Goal: Information Seeking & Learning: Learn about a topic

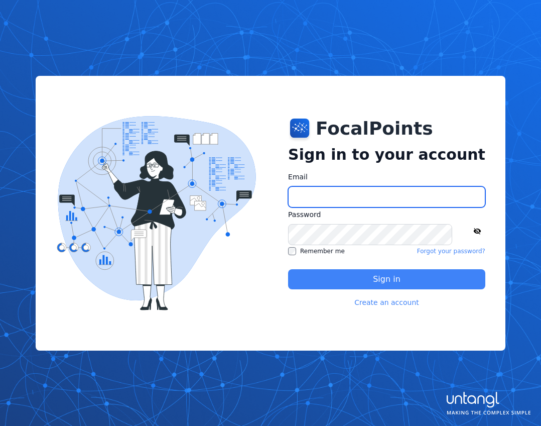
type input "**********"
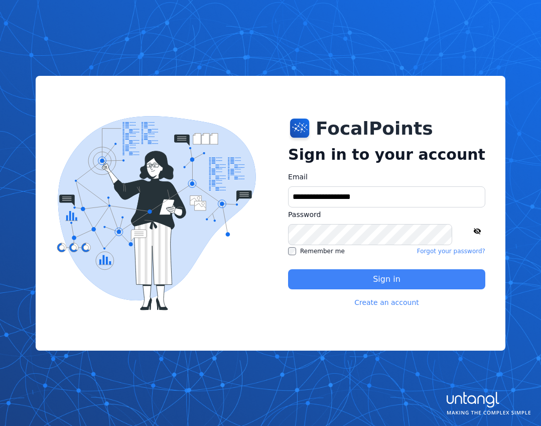
click at [373, 282] on button "Sign in" at bounding box center [386, 279] width 197 height 20
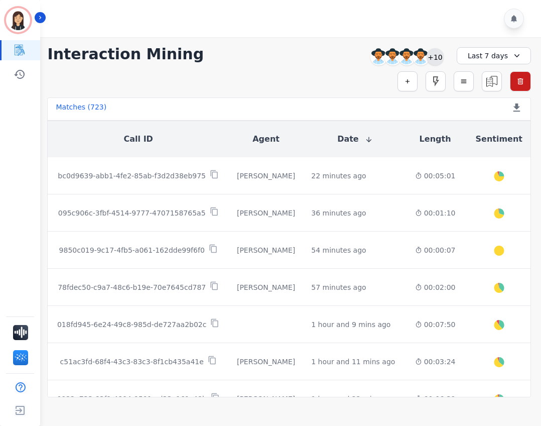
click at [434, 57] on div "+10" at bounding box center [435, 56] width 17 height 17
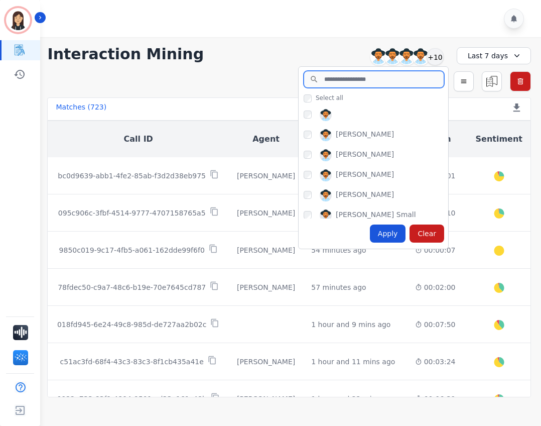
click at [344, 79] on input "search" at bounding box center [374, 79] width 141 height 17
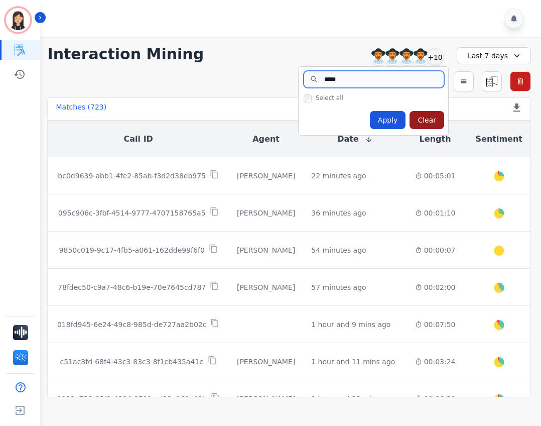
type input "*****"
click at [430, 119] on div "Clear" at bounding box center [427, 120] width 35 height 18
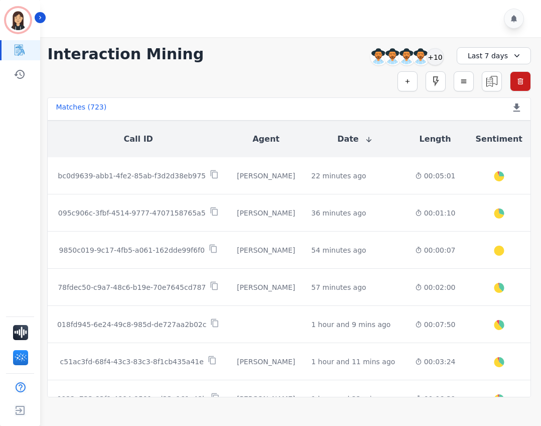
click at [515, 55] on icon at bounding box center [517, 56] width 10 height 10
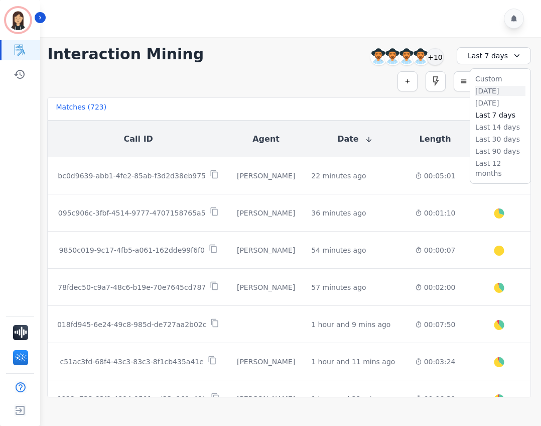
click at [493, 87] on li "[DATE]" at bounding box center [501, 91] width 50 height 10
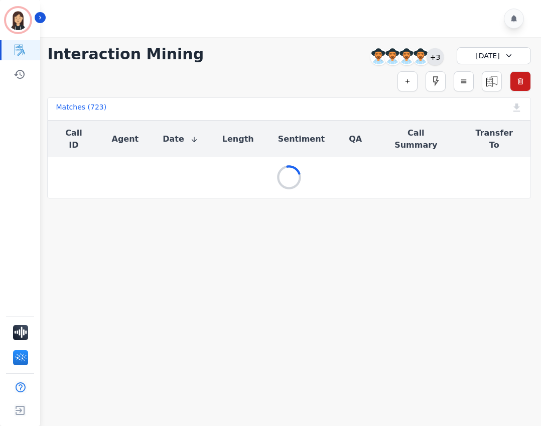
click at [438, 58] on div "+3" at bounding box center [435, 56] width 17 height 17
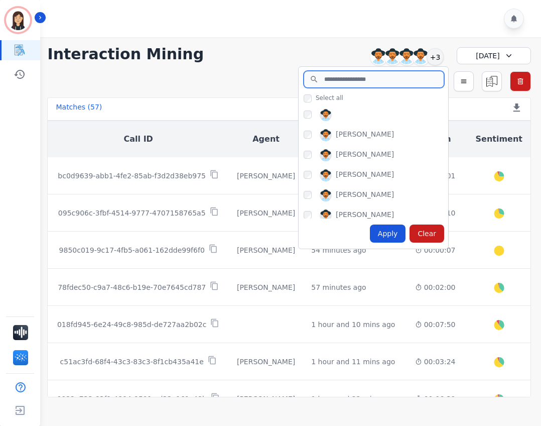
click at [369, 79] on input "search" at bounding box center [374, 79] width 141 height 17
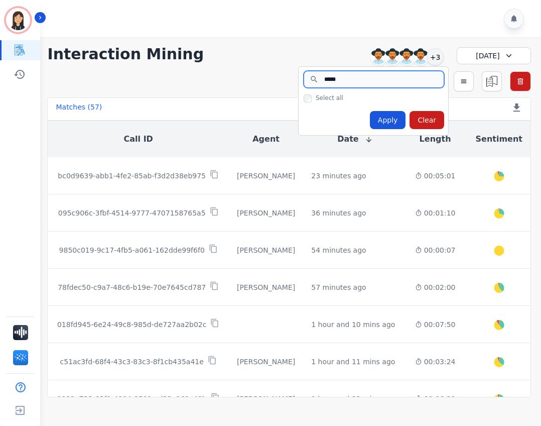
click at [331, 77] on input "*****" at bounding box center [374, 79] width 141 height 17
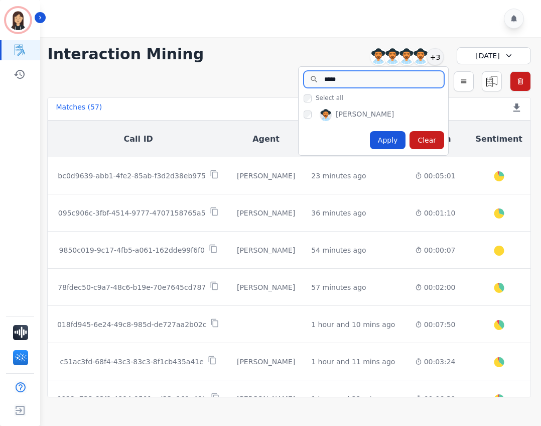
type input "*****"
click at [391, 140] on div "Apply" at bounding box center [388, 140] width 36 height 18
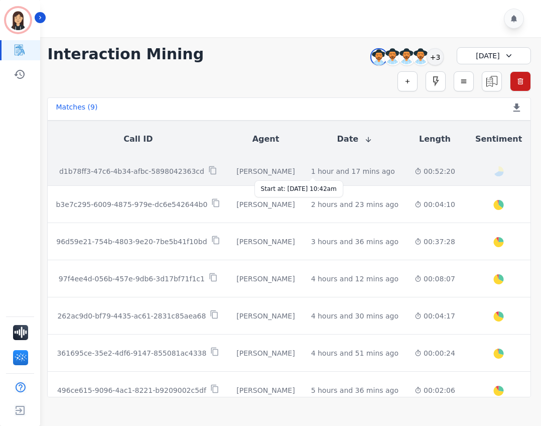
click at [323, 173] on div "1 hour and 17 mins ago" at bounding box center [353, 171] width 84 height 10
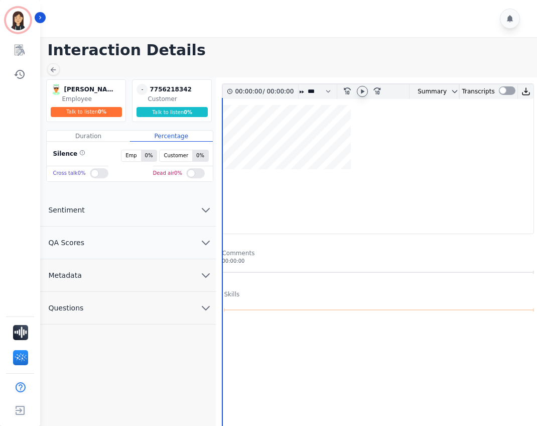
click at [364, 94] on icon at bounding box center [363, 91] width 8 height 8
click at [380, 93] on icon at bounding box center [377, 90] width 7 height 7
click at [380, 92] on icon at bounding box center [377, 90] width 7 height 7
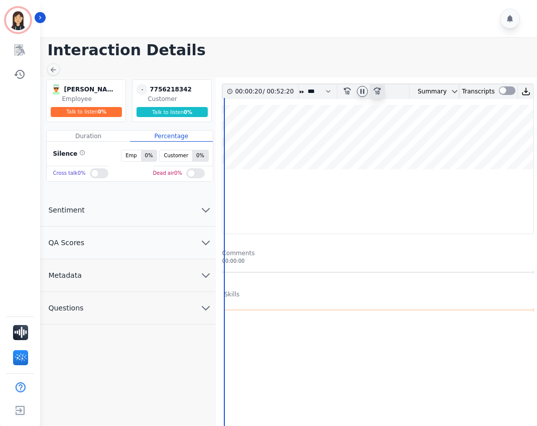
click at [380, 92] on icon at bounding box center [377, 90] width 7 height 7
click at [380, 93] on icon at bounding box center [377, 90] width 7 height 7
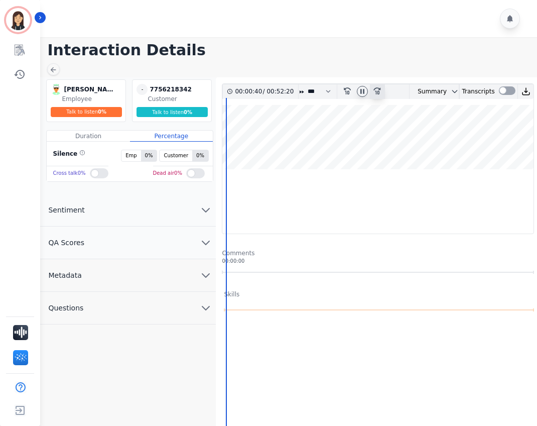
click at [380, 93] on icon at bounding box center [377, 90] width 7 height 7
click at [379, 93] on icon at bounding box center [377, 90] width 7 height 7
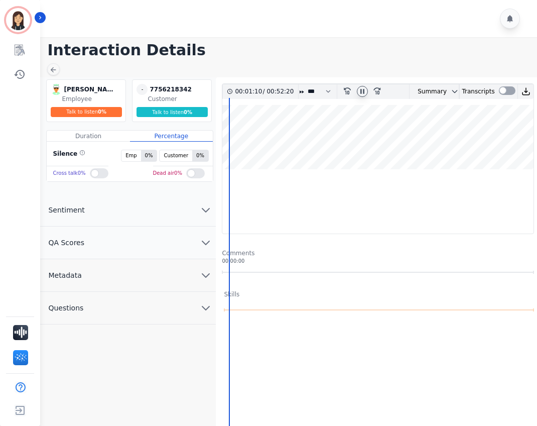
click at [266, 131] on wave at bounding box center [378, 137] width 311 height 64
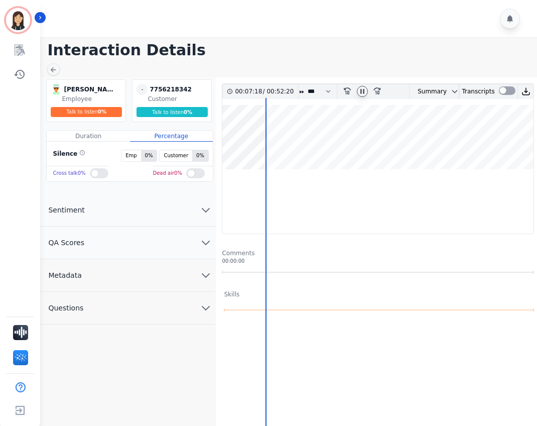
click at [365, 92] on icon at bounding box center [363, 91] width 8 height 8
click at [233, 132] on wave at bounding box center [378, 137] width 311 height 64
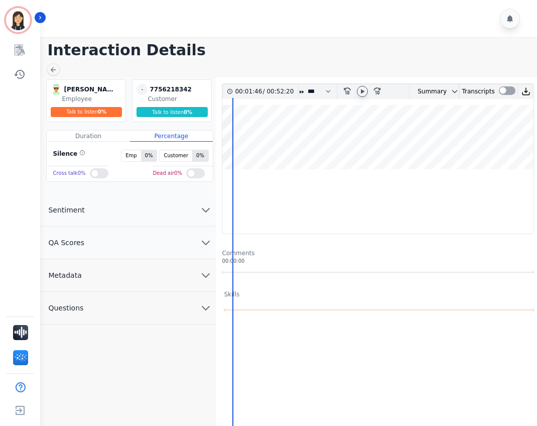
click at [227, 132] on wave at bounding box center [378, 137] width 311 height 64
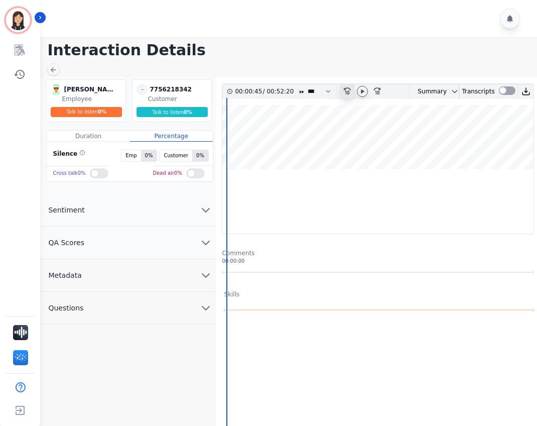
click at [344, 89] on icon "rewind-10" at bounding box center [347, 90] width 8 height 8
click at [345, 89] on icon "rewind-10" at bounding box center [347, 90] width 8 height 8
click at [345, 89] on icon at bounding box center [347, 90] width 7 height 7
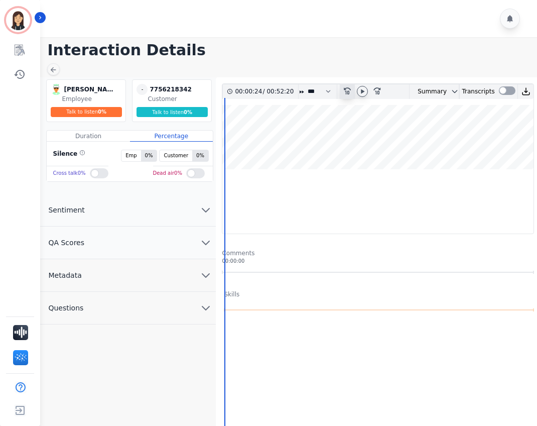
click at [350, 93] on icon at bounding box center [347, 90] width 7 height 7
click at [350, 92] on icon at bounding box center [347, 90] width 7 height 7
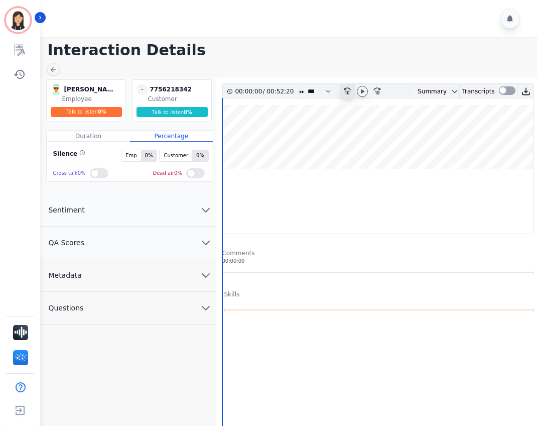
click at [350, 92] on icon at bounding box center [347, 90] width 7 height 7
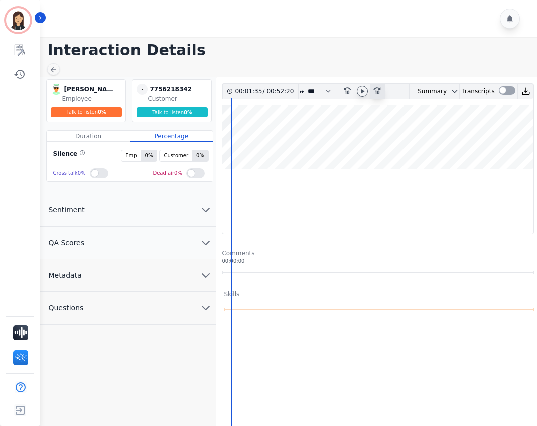
click at [379, 91] on icon at bounding box center [377, 90] width 7 height 7
click at [379, 92] on icon at bounding box center [377, 90] width 7 height 7
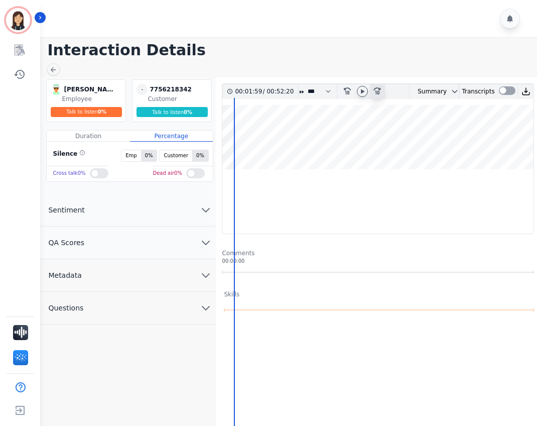
click at [379, 92] on icon "fast-forward-10" at bounding box center [377, 90] width 8 height 8
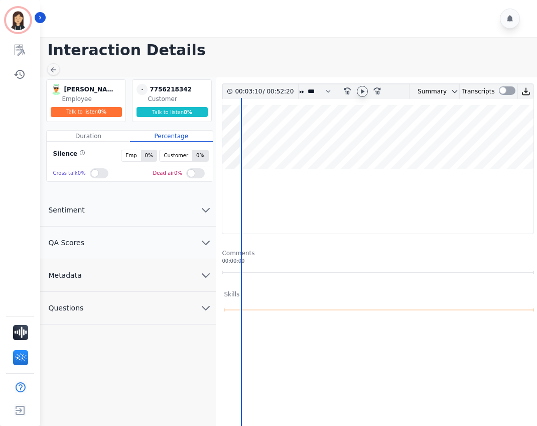
click at [364, 94] on icon at bounding box center [363, 91] width 8 height 8
click at [504, 92] on div at bounding box center [507, 90] width 17 height 9
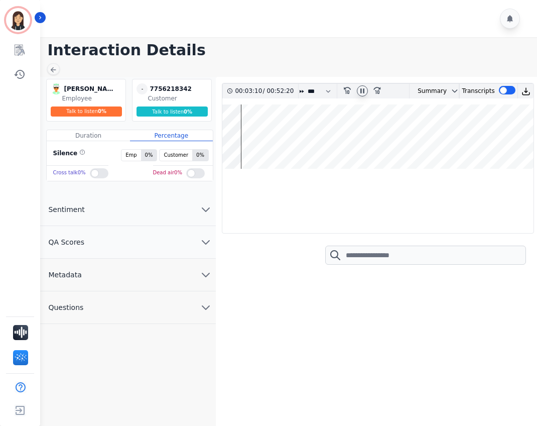
click at [363, 86] on div at bounding box center [362, 90] width 11 height 11
click at [377, 90] on icon "fast-forward-10" at bounding box center [377, 90] width 8 height 8
click at [377, 91] on icon "fast-forward-10" at bounding box center [377, 90] width 8 height 8
click at [377, 90] on icon "fast-forward-10" at bounding box center [377, 90] width 8 height 8
click at [377, 91] on icon at bounding box center [377, 90] width 7 height 7
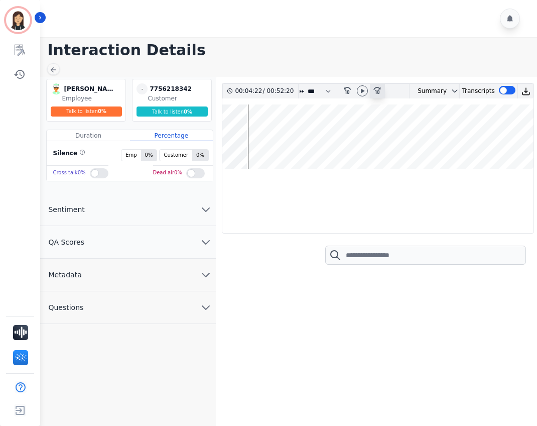
click at [377, 91] on icon at bounding box center [377, 90] width 7 height 7
click at [263, 136] on wave at bounding box center [378, 136] width 311 height 64
click at [272, 132] on wave at bounding box center [378, 136] width 311 height 64
click at [267, 130] on wave at bounding box center [378, 136] width 311 height 64
click at [271, 134] on wave at bounding box center [378, 136] width 311 height 64
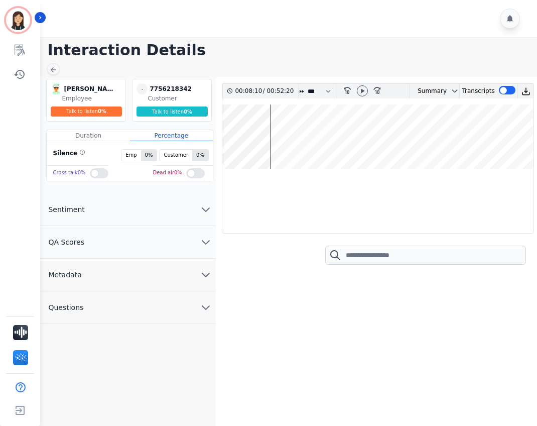
click at [274, 134] on wave at bounding box center [378, 136] width 311 height 64
click at [276, 135] on wave at bounding box center [378, 136] width 311 height 64
click at [325, 92] on div "rewind-10 fast-forward-10" at bounding box center [362, 91] width 93 height 15
click at [328, 93] on div "rewind-10 fast-forward-10" at bounding box center [362, 91] width 93 height 15
click at [311, 89] on select "* * * **** * *** * ****" at bounding box center [322, 91] width 30 height 15
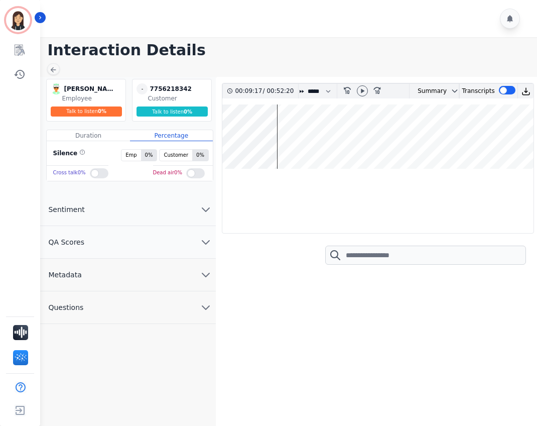
click at [307, 84] on select "* * * **** * *** * ****" at bounding box center [322, 91] width 30 height 15
click at [312, 93] on select "* * * **** * *** * ****" at bounding box center [322, 91] width 30 height 15
click at [307, 84] on select "* * * **** * *** * ****" at bounding box center [322, 91] width 30 height 15
click at [317, 91] on div "rewind-10 fast-forward-10" at bounding box center [362, 91] width 93 height 15
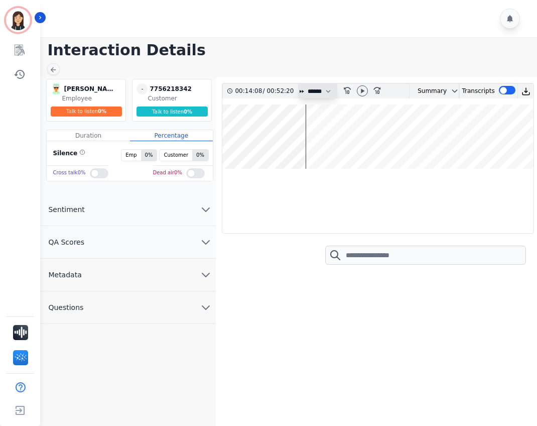
click at [310, 89] on select "* * * **** * *** * ****" at bounding box center [322, 91] width 30 height 15
click at [307, 84] on select "* * * **** * *** * ****" at bounding box center [322, 91] width 30 height 15
click at [349, 93] on icon at bounding box center [347, 90] width 7 height 7
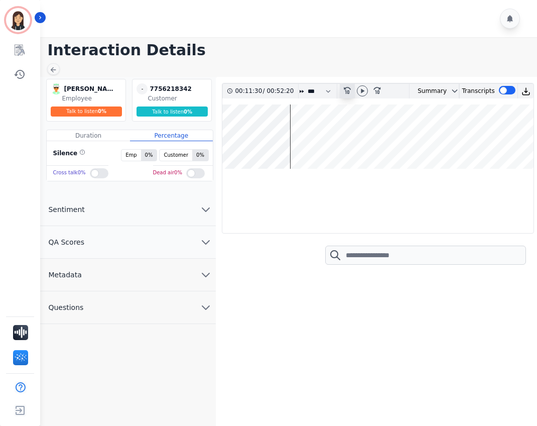
click at [349, 93] on icon at bounding box center [347, 90] width 7 height 7
click at [378, 91] on icon at bounding box center [377, 90] width 7 height 7
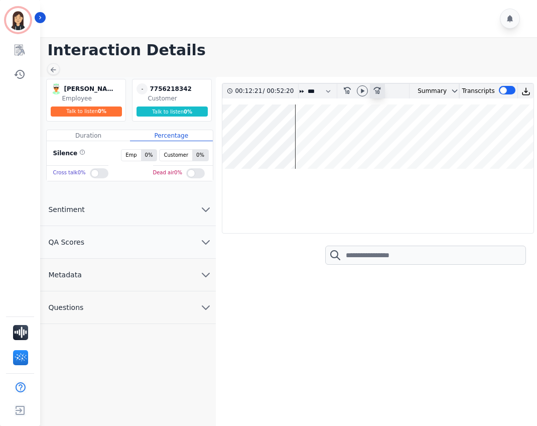
click at [378, 91] on icon at bounding box center [377, 90] width 7 height 7
click at [298, 136] on wave at bounding box center [378, 136] width 311 height 64
click at [308, 88] on select "* * * **** * *** * ****" at bounding box center [322, 91] width 30 height 15
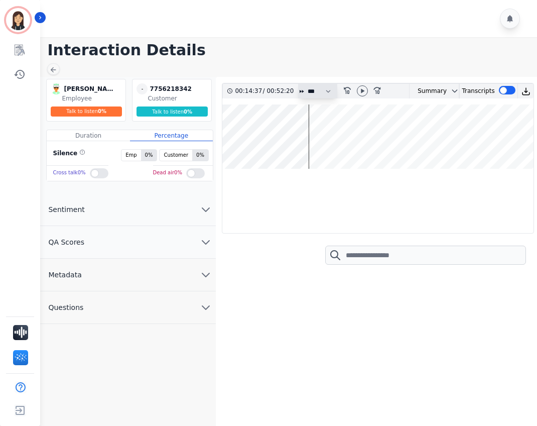
select select "***"
click at [307, 84] on select "* * * **** * *** * ****" at bounding box center [322, 91] width 30 height 15
click at [362, 90] on icon at bounding box center [364, 91] width 4 height 5
click at [284, 137] on wave at bounding box center [378, 136] width 311 height 64
click at [363, 91] on icon at bounding box center [363, 91] width 8 height 8
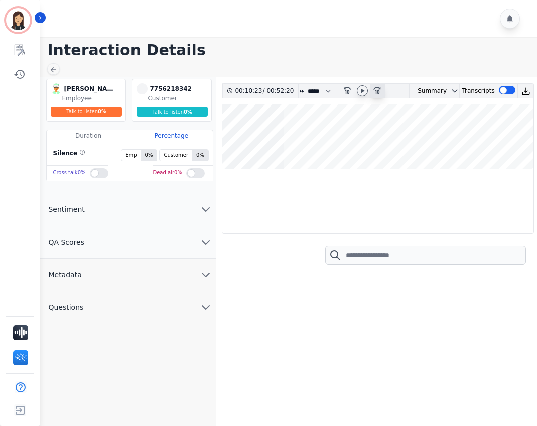
click at [380, 90] on icon "fast-forward-10" at bounding box center [377, 90] width 8 height 8
click at [353, 89] on div "rewind-10" at bounding box center [347, 91] width 15 height 15
click at [350, 89] on icon "rewind-10" at bounding box center [347, 90] width 8 height 8
click at [345, 90] on icon "rewind-10" at bounding box center [347, 90] width 8 height 8
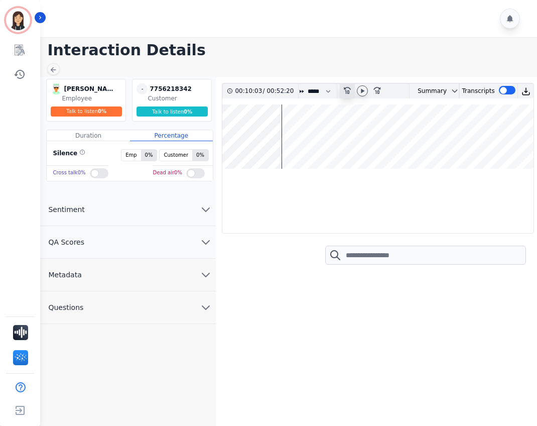
click at [345, 90] on icon "rewind-10" at bounding box center [347, 90] width 8 height 8
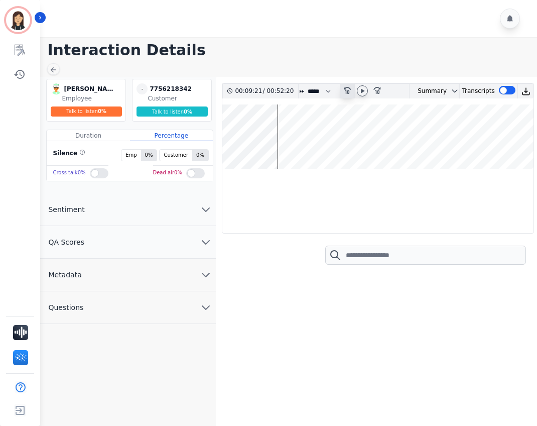
click at [345, 90] on icon "rewind-10" at bounding box center [347, 90] width 8 height 8
click at [380, 89] on icon at bounding box center [377, 90] width 7 height 7
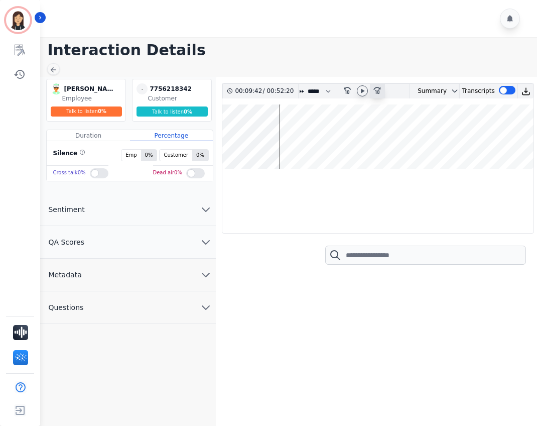
click at [380, 89] on icon at bounding box center [377, 90] width 7 height 7
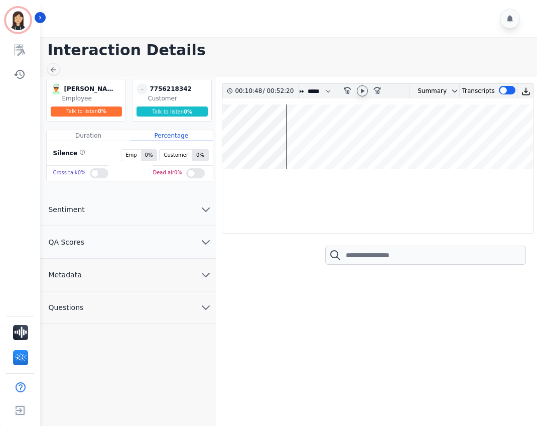
click at [365, 91] on icon at bounding box center [364, 91] width 4 height 5
